Goal: Transaction & Acquisition: Download file/media

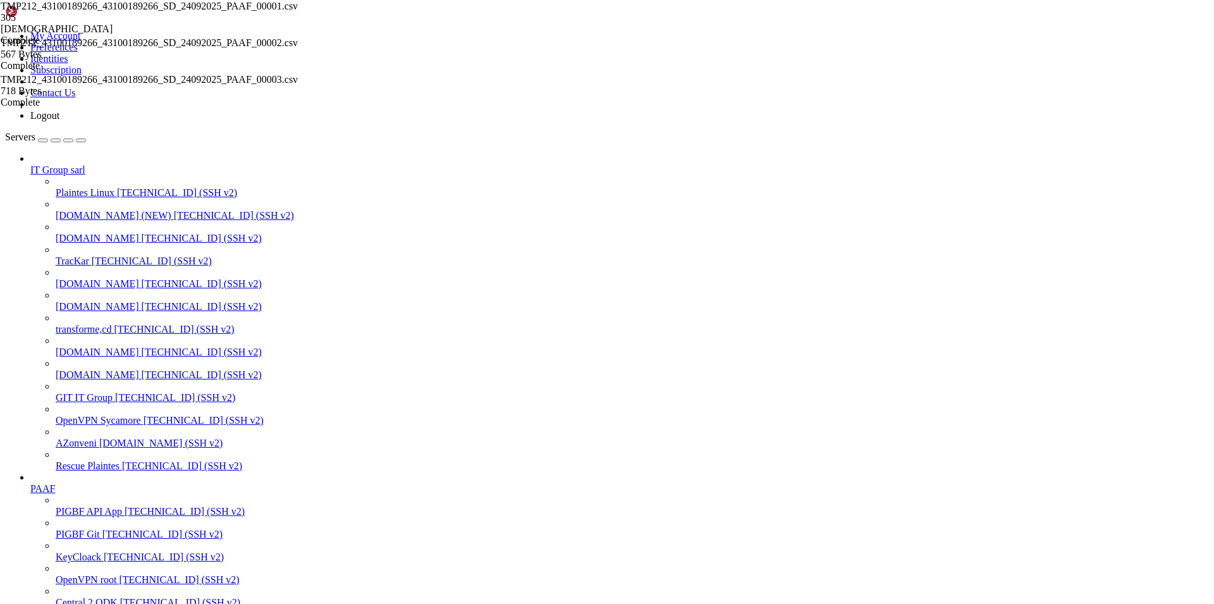
scroll to position [176, 0]
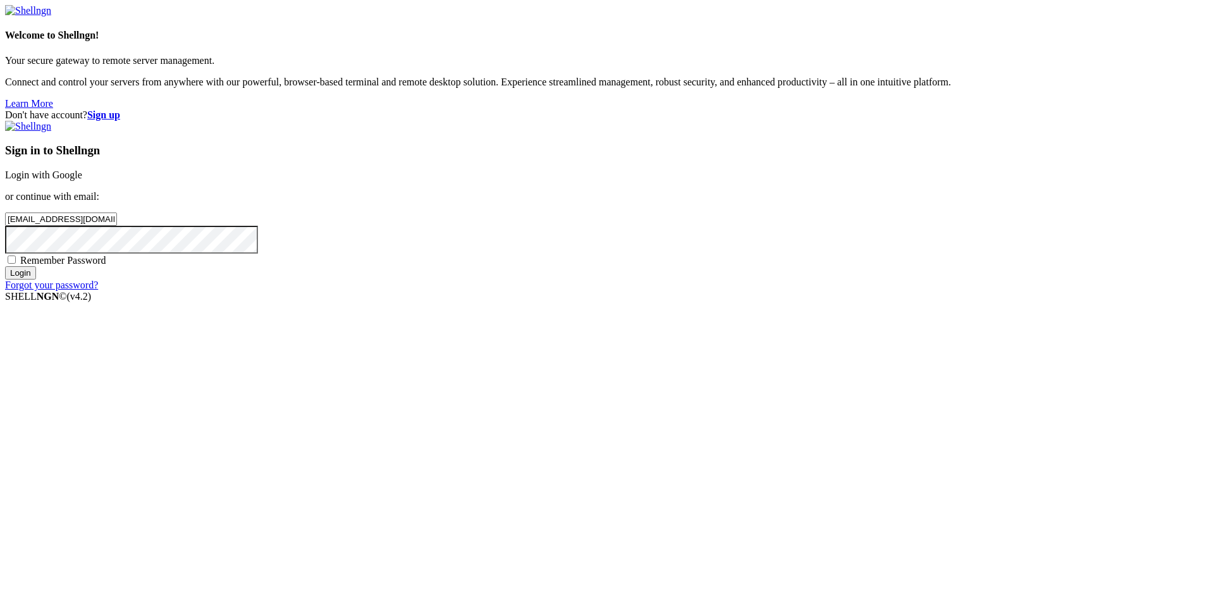
click at [36, 280] on input "Login" at bounding box center [20, 272] width 31 height 13
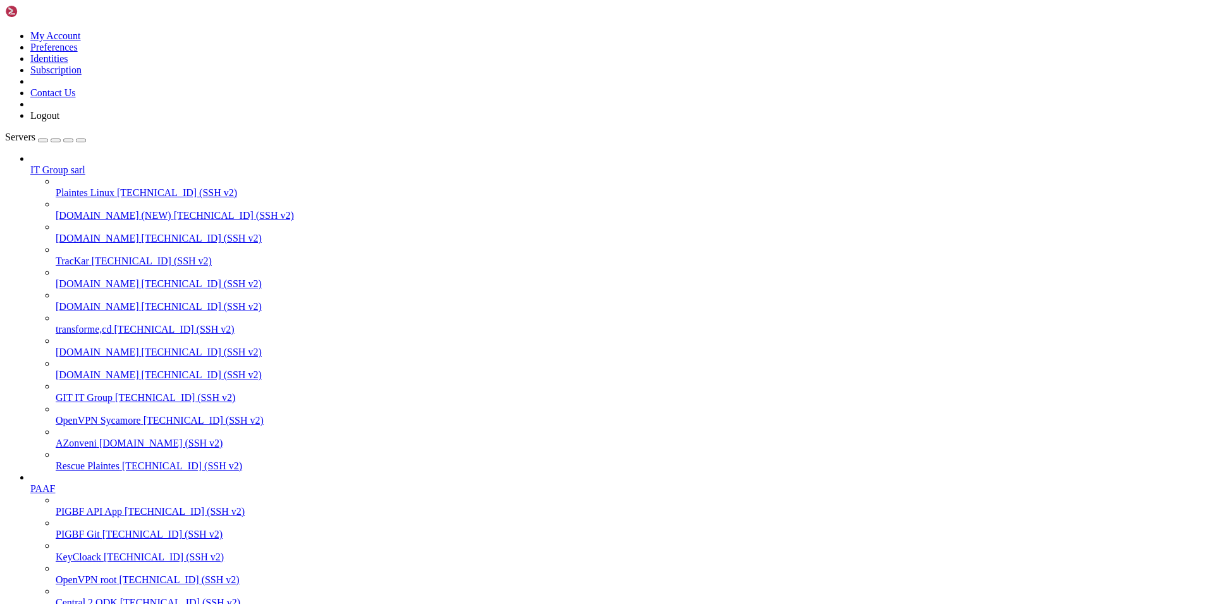
click at [75, 372] on span "[DOMAIN_NAME]" at bounding box center [97, 374] width 83 height 11
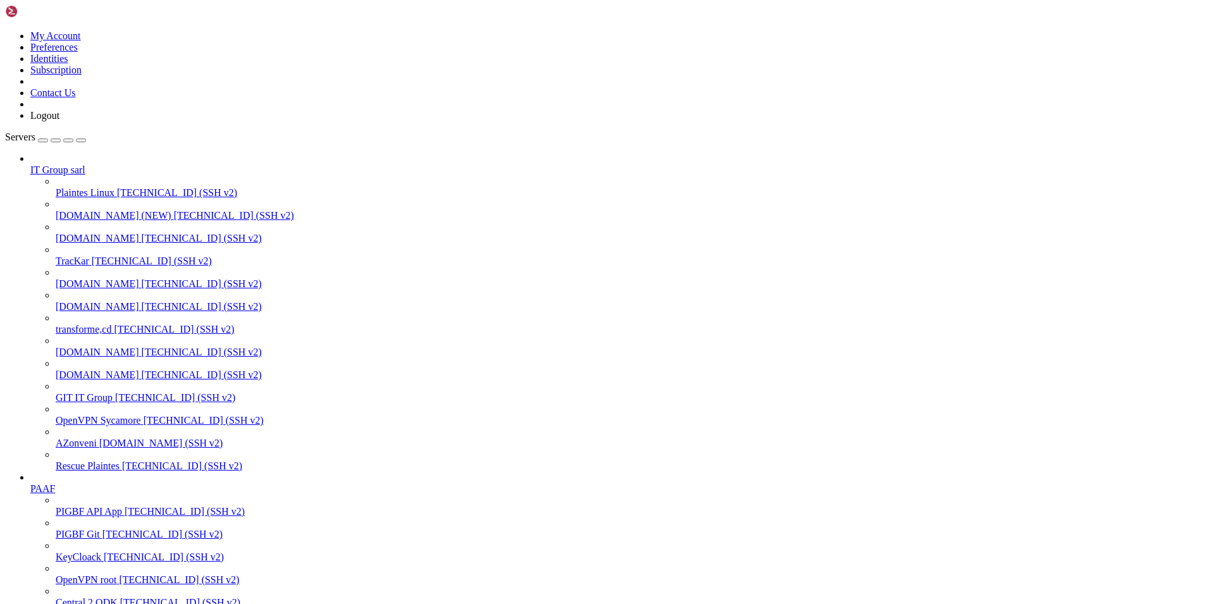
type input "/home/[PERSON_NAME]"
